Goal: Information Seeking & Learning: Learn about a topic

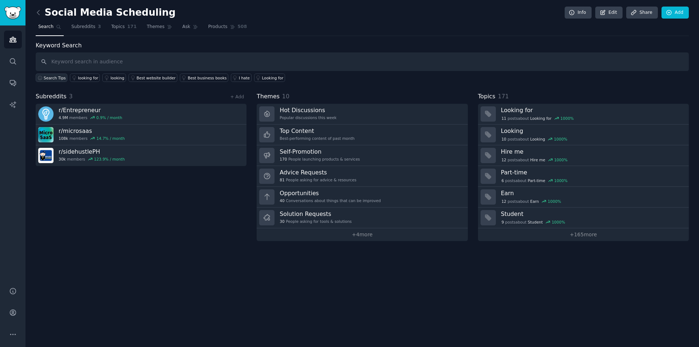
click at [47, 79] on span "Search Tips" at bounding box center [55, 77] width 22 height 5
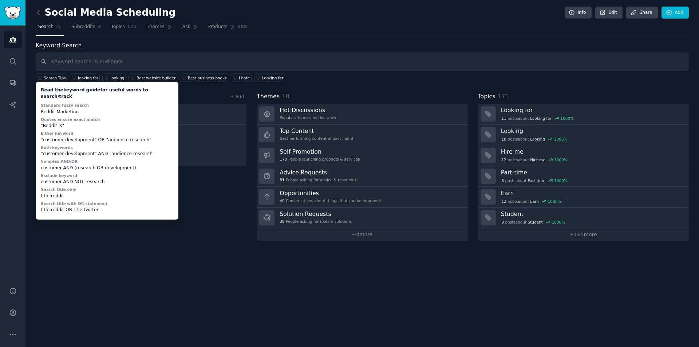
click at [272, 45] on div "Keyword Search Search Tips Read the keyword guide for useful words to search/tr…" at bounding box center [362, 61] width 653 height 41
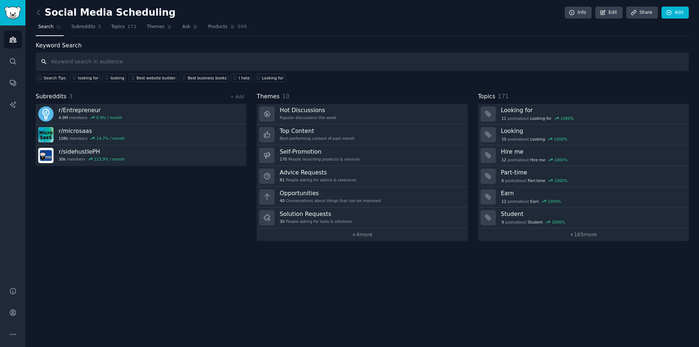
click at [224, 60] on input "text" at bounding box center [362, 61] width 653 height 19
click at [239, 80] on div "I hate" at bounding box center [244, 77] width 11 height 5
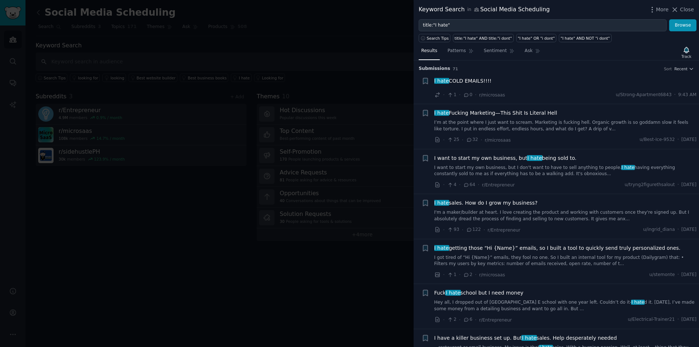
click at [303, 35] on div at bounding box center [349, 173] width 699 height 347
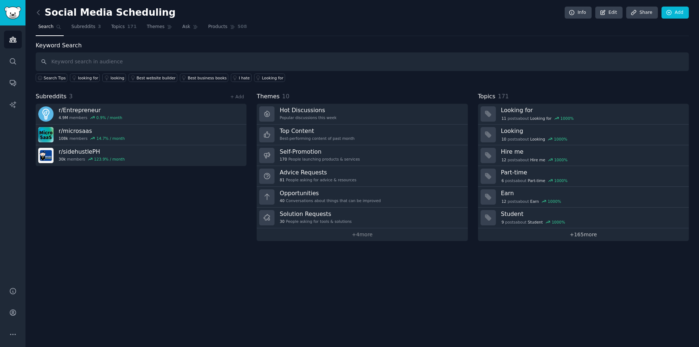
click at [580, 233] on link "+ 165 more" at bounding box center [583, 234] width 211 height 13
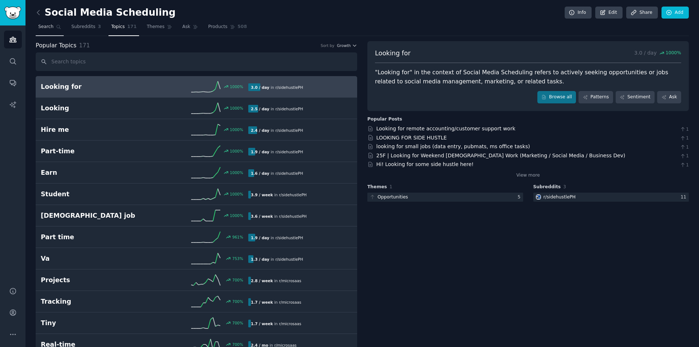
click at [47, 30] on span "Search" at bounding box center [45, 27] width 15 height 7
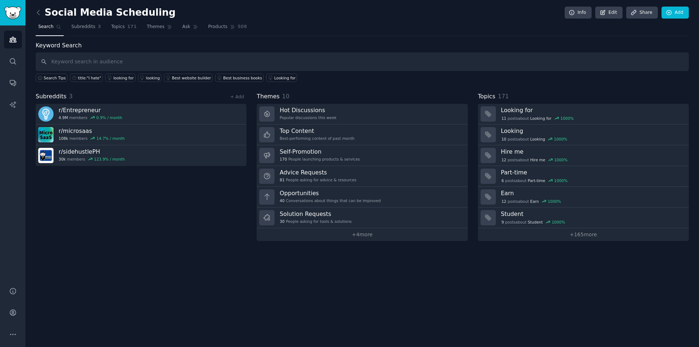
click at [98, 174] on div "Subreddits 3 + Add r/ Entrepreneur 4.9M members 0.9 % / month r/ microsaas 108k…" at bounding box center [141, 166] width 211 height 149
